Goal: Obtain resource: Download file/media

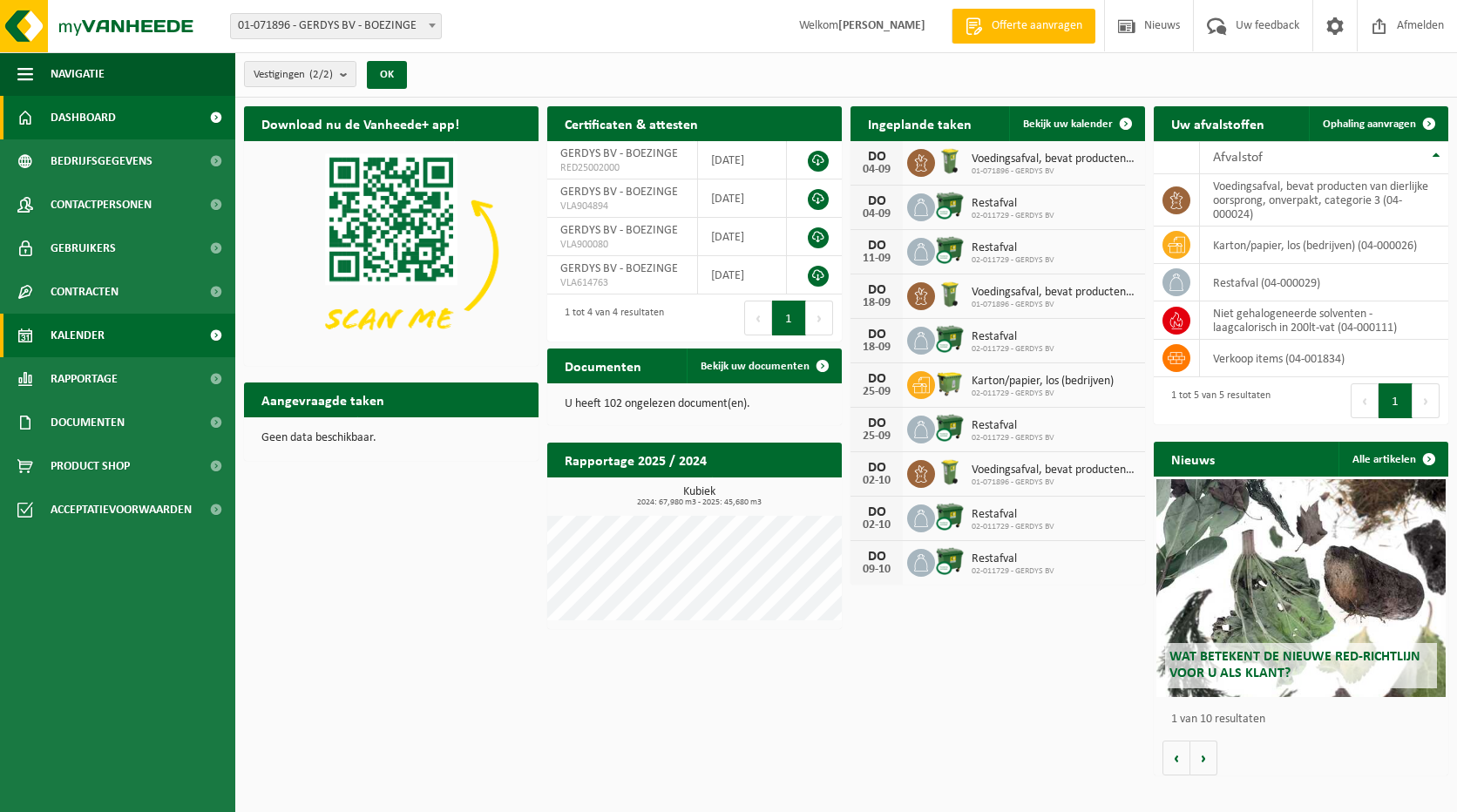
click at [88, 336] on span "Kalender" at bounding box center [77, 335] width 54 height 44
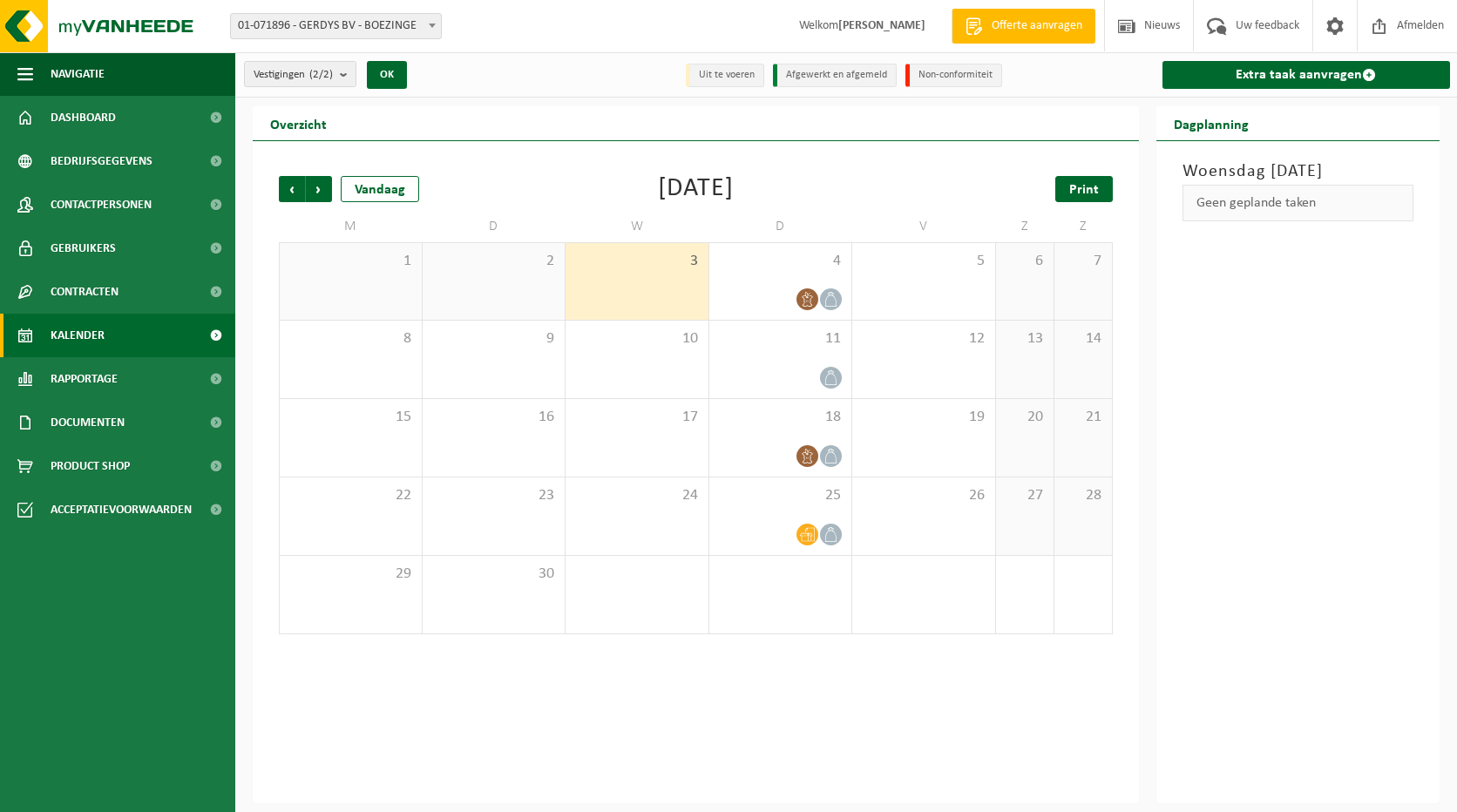
click at [1090, 186] on span "Print" at bounding box center [1084, 190] width 30 height 14
click at [322, 187] on span "Volgende" at bounding box center [319, 189] width 26 height 26
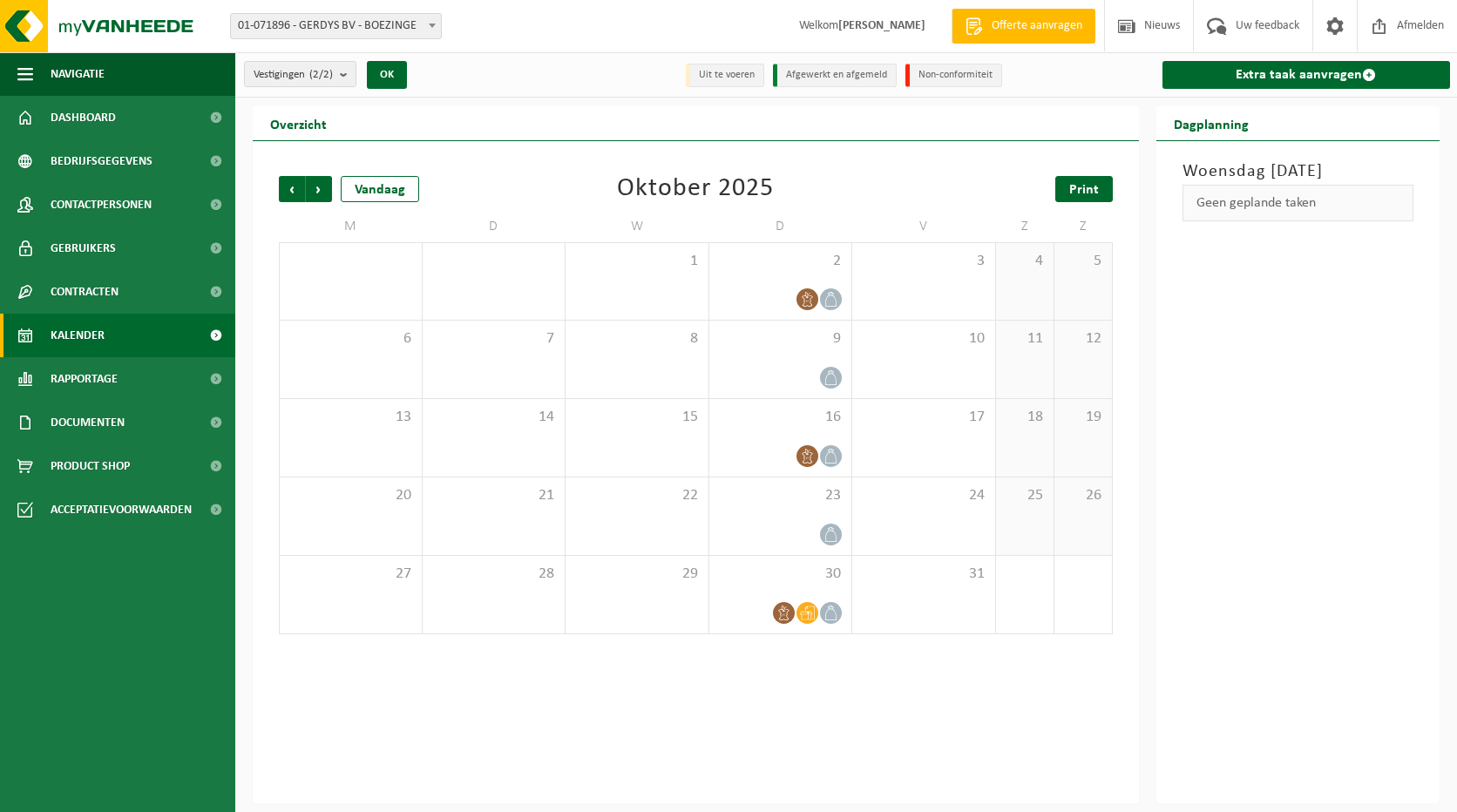
click at [1081, 180] on link "Print" at bounding box center [1084, 189] width 58 height 26
click at [317, 186] on span "Volgende" at bounding box center [319, 189] width 26 height 26
click at [1076, 187] on span "Print" at bounding box center [1084, 190] width 30 height 14
click at [315, 195] on span "Volgende" at bounding box center [319, 189] width 26 height 26
